Goal: Use online tool/utility: Utilize a website feature to perform a specific function

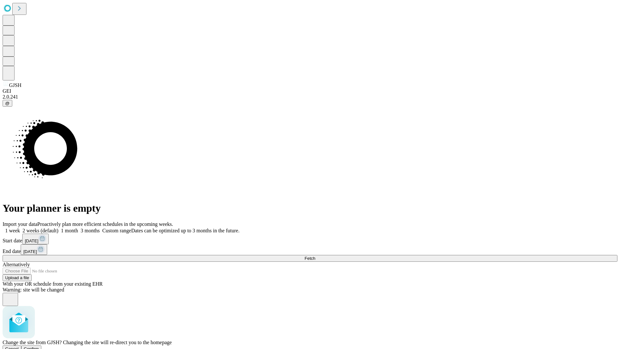
click at [39, 346] on span "Confirm" at bounding box center [31, 348] width 15 height 5
click at [58, 228] on label "2 weeks (default)" at bounding box center [39, 230] width 38 height 5
click at [315, 256] on span "Fetch" at bounding box center [310, 258] width 11 height 5
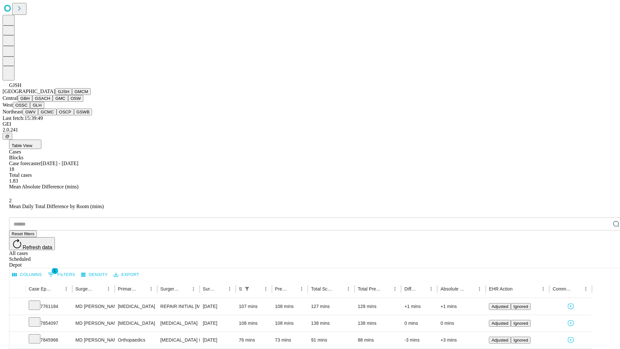
click at [72, 95] on button "GMCM" at bounding box center [81, 91] width 19 height 7
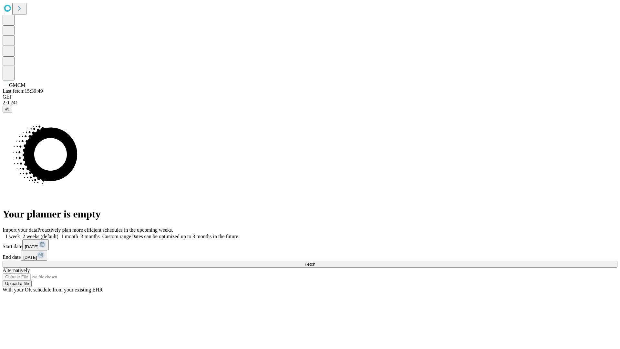
click at [58, 234] on label "2 weeks (default)" at bounding box center [39, 236] width 38 height 5
click at [315, 262] on span "Fetch" at bounding box center [310, 264] width 11 height 5
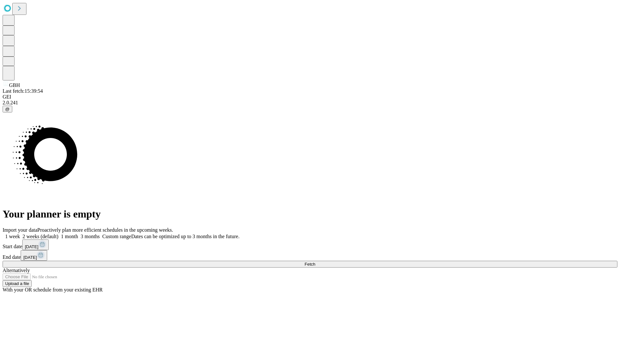
click at [58, 234] on label "2 weeks (default)" at bounding box center [39, 236] width 38 height 5
click at [315, 262] on span "Fetch" at bounding box center [310, 264] width 11 height 5
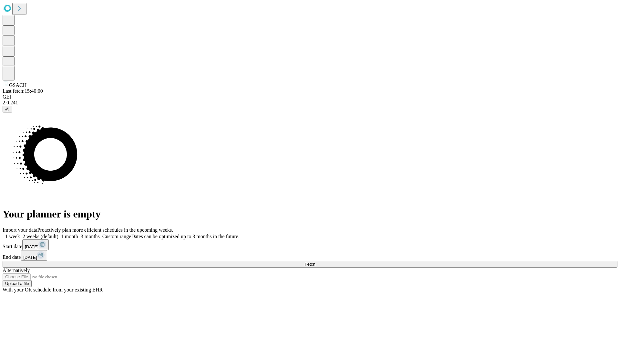
click at [58, 234] on label "2 weeks (default)" at bounding box center [39, 236] width 38 height 5
click at [315, 262] on span "Fetch" at bounding box center [310, 264] width 11 height 5
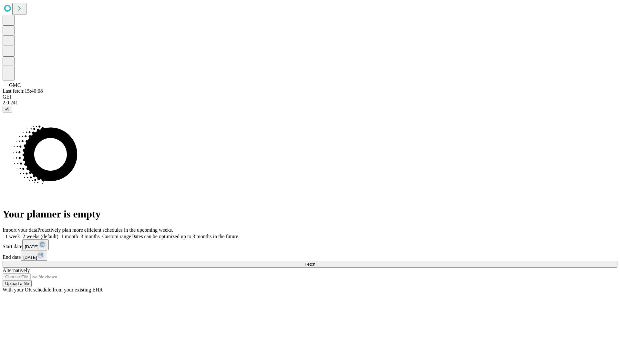
click at [58, 234] on label "2 weeks (default)" at bounding box center [39, 236] width 38 height 5
click at [315, 262] on span "Fetch" at bounding box center [310, 264] width 11 height 5
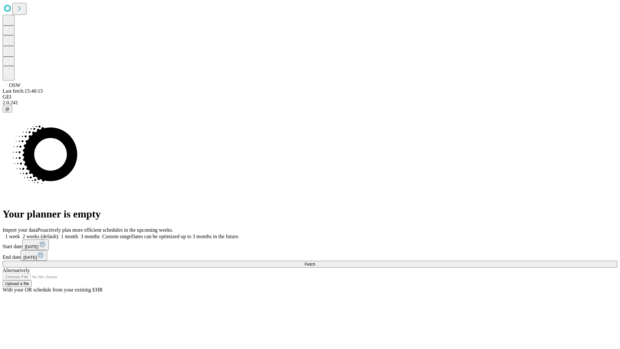
click at [58, 234] on label "2 weeks (default)" at bounding box center [39, 236] width 38 height 5
click at [315, 262] on span "Fetch" at bounding box center [310, 264] width 11 height 5
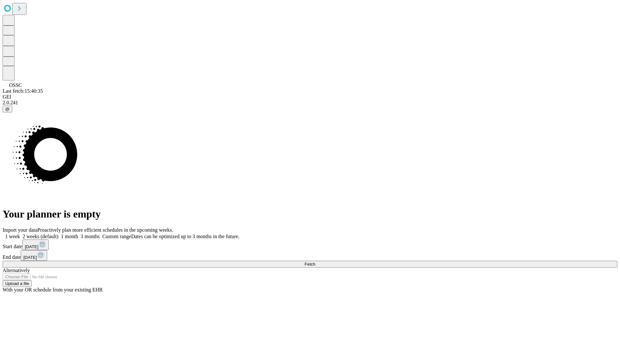
click at [58, 234] on label "2 weeks (default)" at bounding box center [39, 236] width 38 height 5
click at [315, 262] on span "Fetch" at bounding box center [310, 264] width 11 height 5
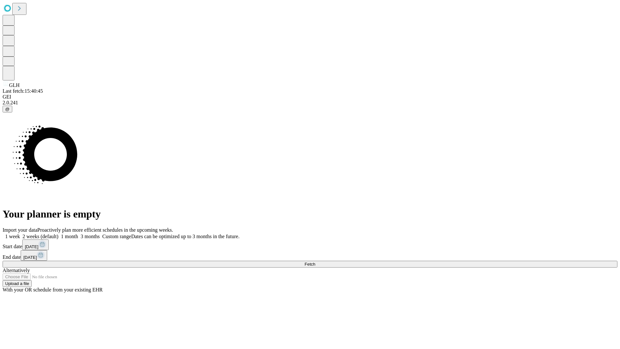
click at [58, 234] on label "2 weeks (default)" at bounding box center [39, 236] width 38 height 5
click at [315, 262] on span "Fetch" at bounding box center [310, 264] width 11 height 5
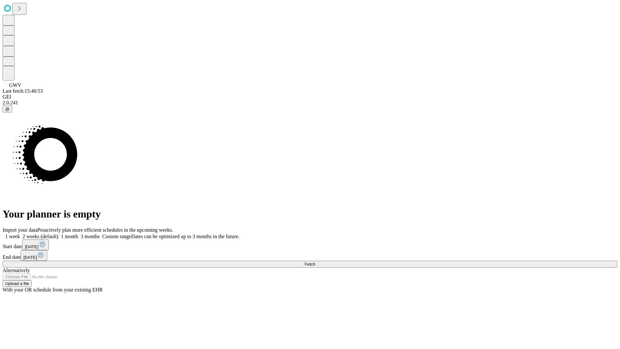
click at [58, 234] on label "2 weeks (default)" at bounding box center [39, 236] width 38 height 5
click at [315, 262] on span "Fetch" at bounding box center [310, 264] width 11 height 5
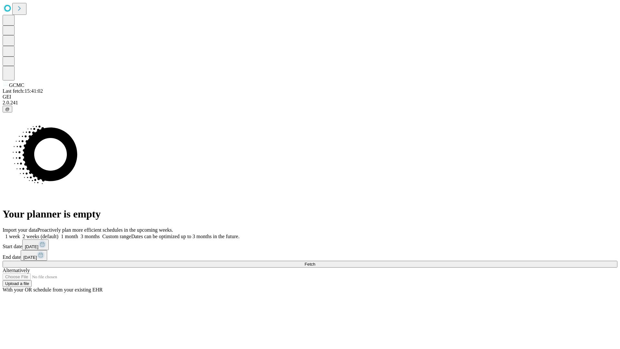
click at [58, 234] on label "2 weeks (default)" at bounding box center [39, 236] width 38 height 5
click at [315, 262] on span "Fetch" at bounding box center [310, 264] width 11 height 5
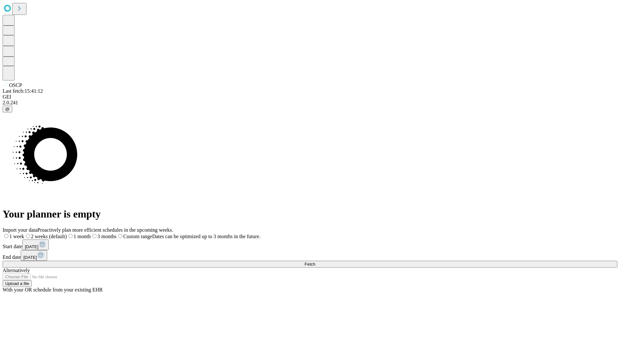
click at [315, 262] on span "Fetch" at bounding box center [310, 264] width 11 height 5
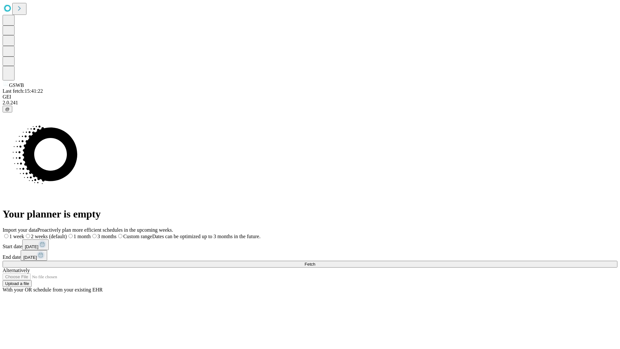
click at [67, 234] on label "2 weeks (default)" at bounding box center [45, 236] width 43 height 5
click at [315, 262] on span "Fetch" at bounding box center [310, 264] width 11 height 5
